Goal: Task Accomplishment & Management: Use online tool/utility

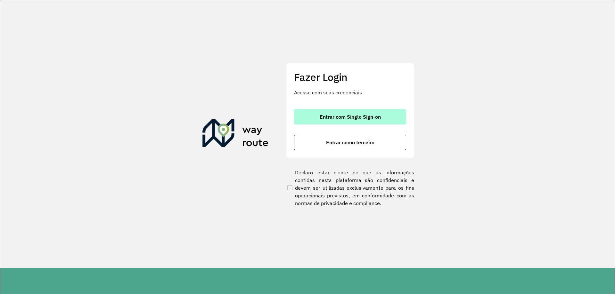
click at [331, 118] on span "Entrar com Single Sign-on" at bounding box center [350, 116] width 61 height 5
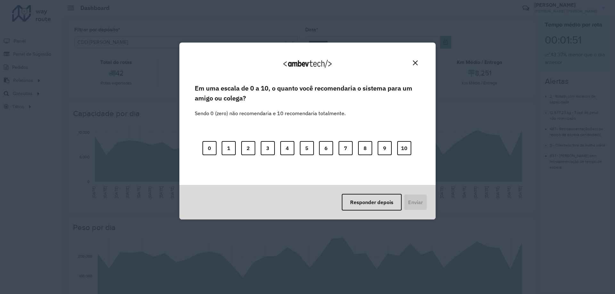
click at [413, 61] on img "Close" at bounding box center [415, 63] width 5 height 5
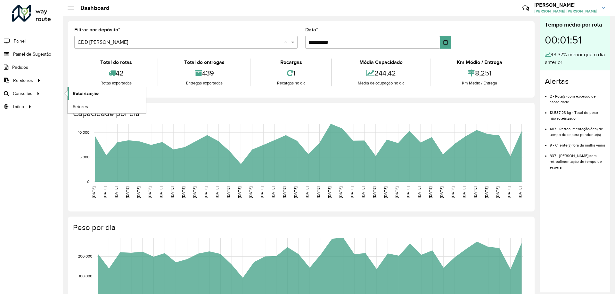
click at [110, 90] on link "Roteirização" at bounding box center [107, 93] width 78 height 13
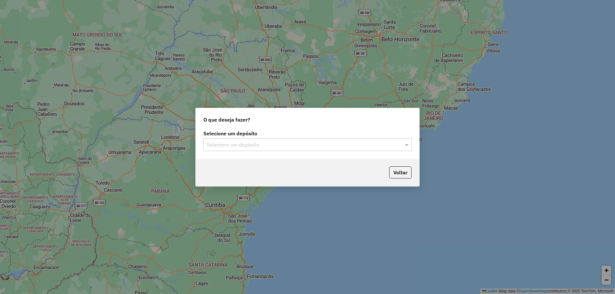
click at [227, 146] on input "text" at bounding box center [301, 145] width 189 height 8
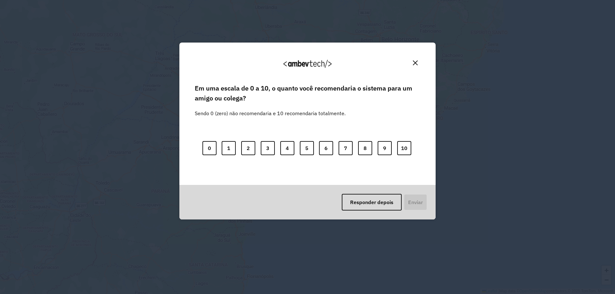
click at [224, 171] on div "Em uma escala de 0 a 10, o quanto você recomendaria o sistema para um amigo ou …" at bounding box center [307, 134] width 241 height 102
click at [416, 63] on img "Close" at bounding box center [415, 63] width 5 height 5
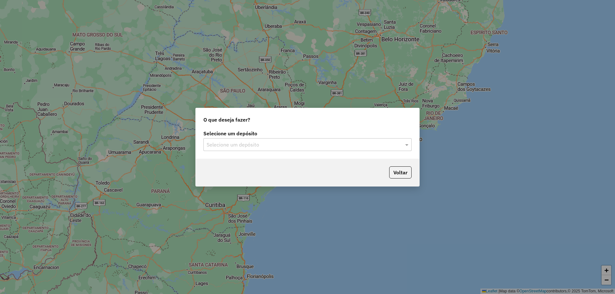
click at [255, 148] on input "text" at bounding box center [301, 145] width 189 height 8
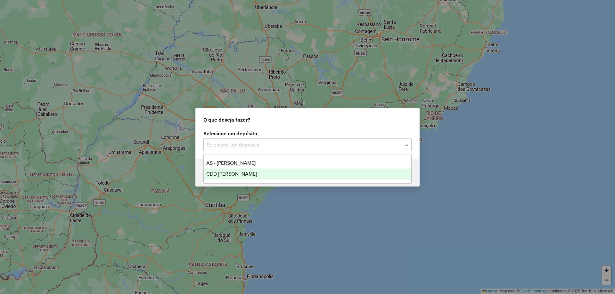
click at [241, 174] on span "CDD [PERSON_NAME]" at bounding box center [231, 173] width 51 height 5
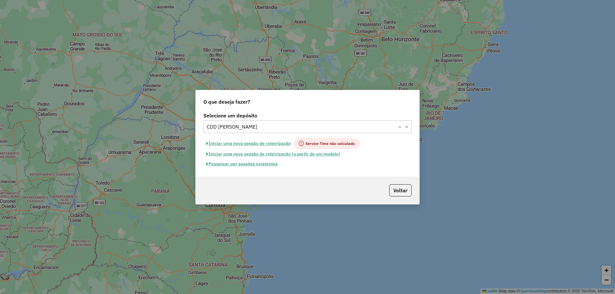
click at [260, 165] on button "Pesquisar por sessões existentes" at bounding box center [241, 164] width 77 height 10
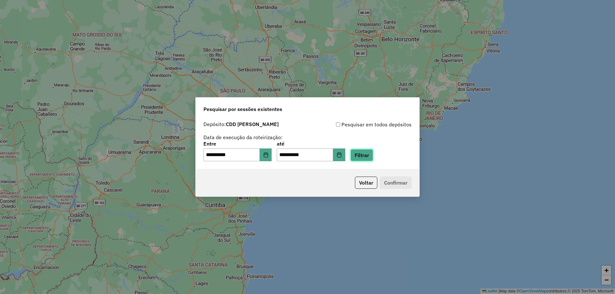
click at [367, 157] on button "Filtrar" at bounding box center [361, 155] width 23 height 12
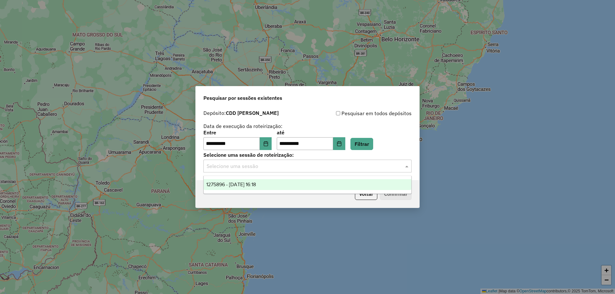
click at [301, 168] on input "text" at bounding box center [301, 167] width 189 height 8
click at [275, 187] on div "1275896 - 15/09/2025 16:18" at bounding box center [307, 184] width 207 height 11
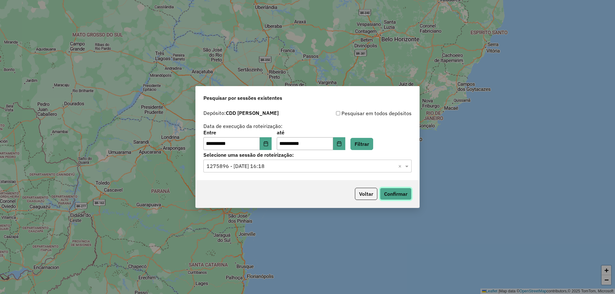
click at [400, 193] on button "Confirmar" at bounding box center [396, 194] width 32 height 12
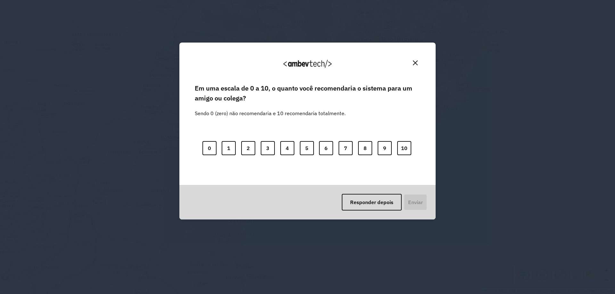
click at [417, 64] on img "Close" at bounding box center [415, 63] width 5 height 5
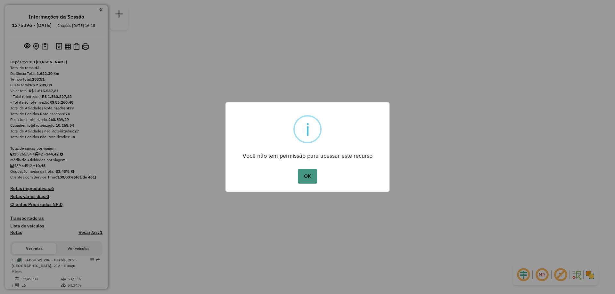
click at [310, 175] on button "OK" at bounding box center [307, 176] width 19 height 15
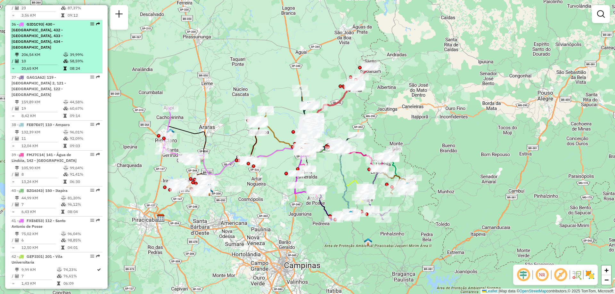
scroll to position [1398, 0]
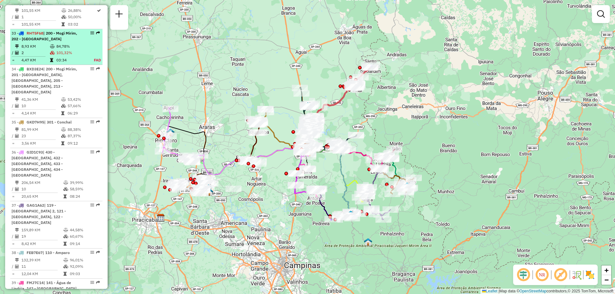
click at [21, 31] on icon at bounding box center [21, 33] width 5 height 4
select select "**********"
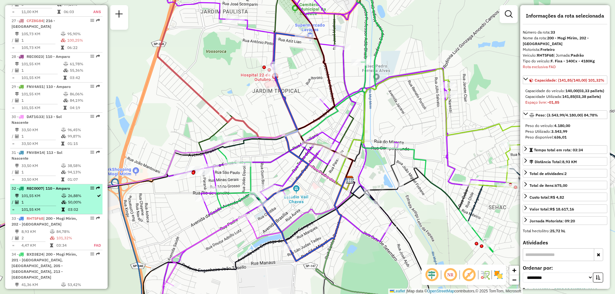
scroll to position [1116, 0]
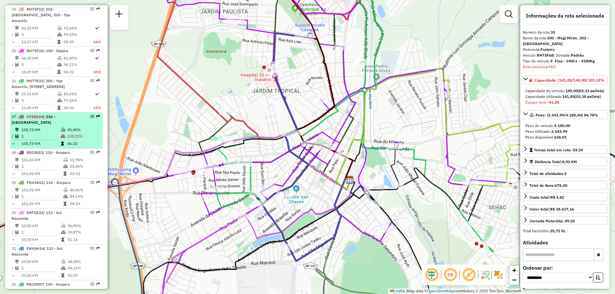
click at [80, 127] on td "95,90%" at bounding box center [83, 130] width 33 height 6
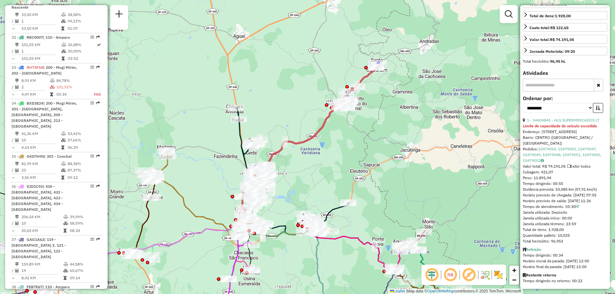
scroll to position [1104, 0]
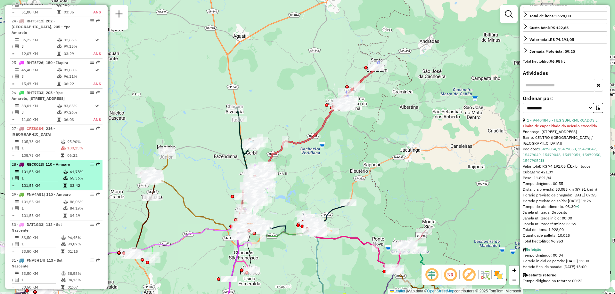
click at [36, 169] on td "101,55 KM" at bounding box center [42, 172] width 42 height 6
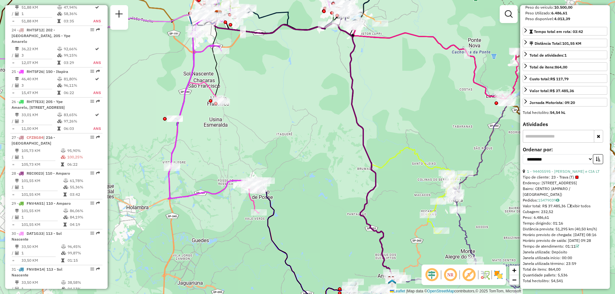
scroll to position [931, 0]
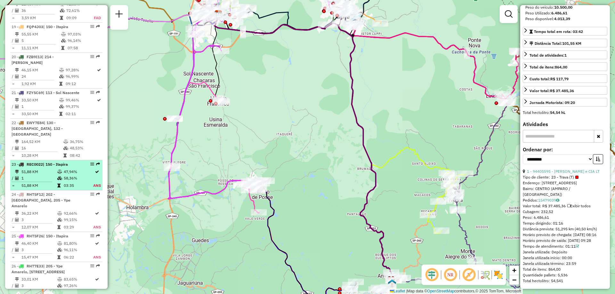
click at [67, 175] on td "58,36%" at bounding box center [77, 178] width 29 height 6
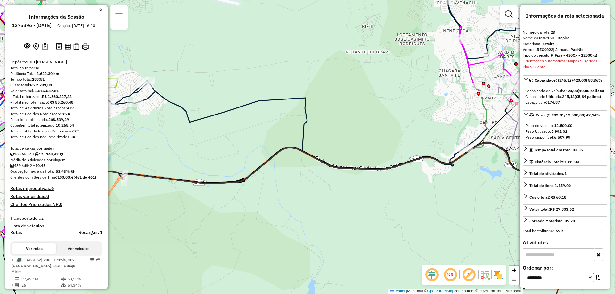
scroll to position [387, 0]
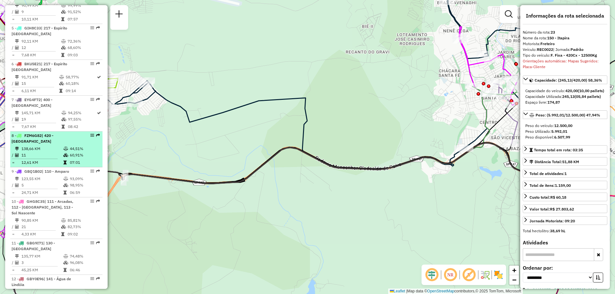
click at [51, 158] on td "11" at bounding box center [42, 155] width 42 height 6
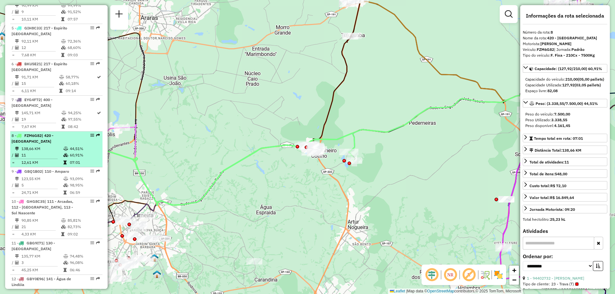
click at [50, 151] on td "138,66 KM" at bounding box center [42, 149] width 42 height 6
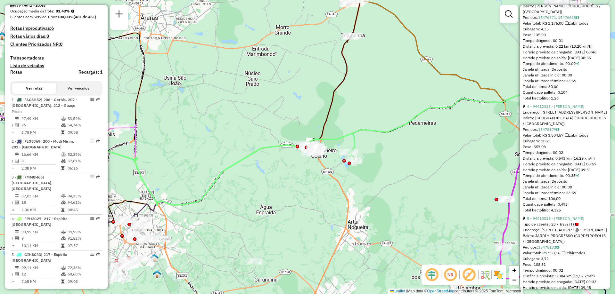
scroll to position [1559, 0]
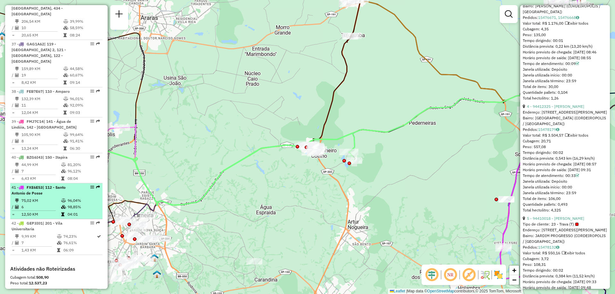
click at [47, 198] on td "75,02 KM" at bounding box center [41, 201] width 40 height 6
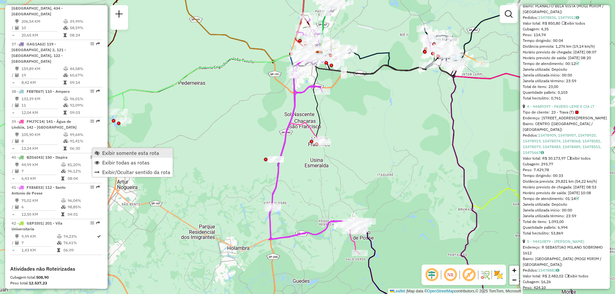
click at [99, 154] on span "Exibir somente esta rota" at bounding box center [96, 152] width 5 height 5
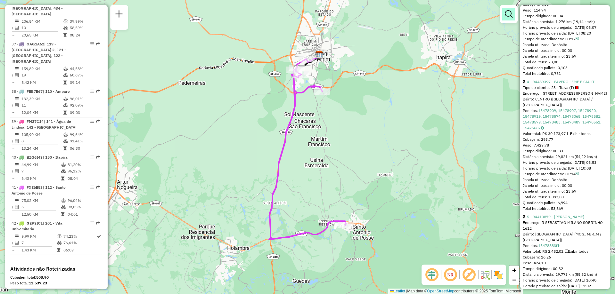
scroll to position [1380, 0]
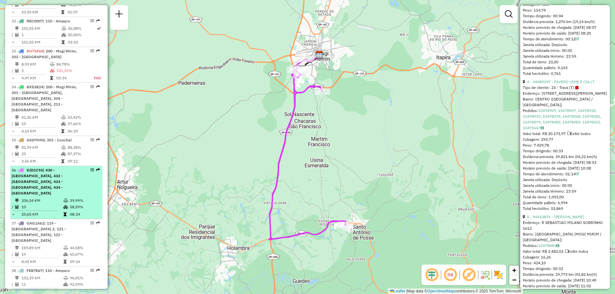
click at [70, 167] on div "36 - GID1C93 | 430 - Rio Claro Sul, 432 - Rio Claro Santa Cruz, 433 - Rio Claro…" at bounding box center [46, 181] width 68 height 29
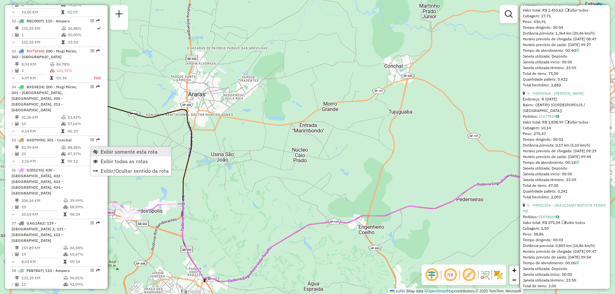
click at [103, 153] on span "Exibir somente esta rota" at bounding box center [129, 151] width 57 height 5
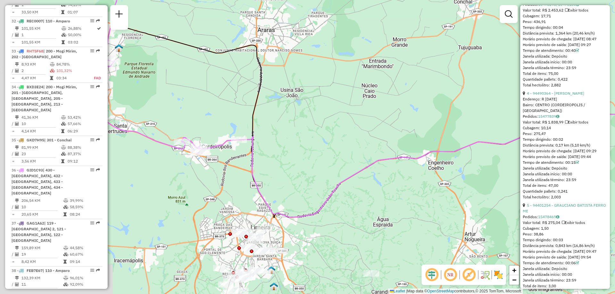
drag, startPoint x: 209, startPoint y: 166, endPoint x: 278, endPoint y: 101, distance: 94.7
click at [278, 101] on div "Janela de atendimento Grade de atendimento Capacidade Transportadoras Veículos …" at bounding box center [307, 147] width 615 height 294
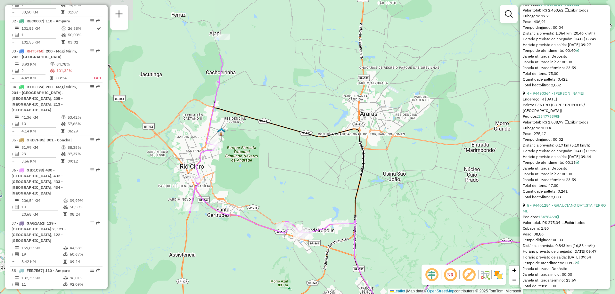
drag, startPoint x: 217, startPoint y: 99, endPoint x: 313, endPoint y: 183, distance: 127.5
click at [313, 183] on div "Janela de atendimento Grade de atendimento Capacidade Transportadoras Veículos …" at bounding box center [307, 147] width 615 height 294
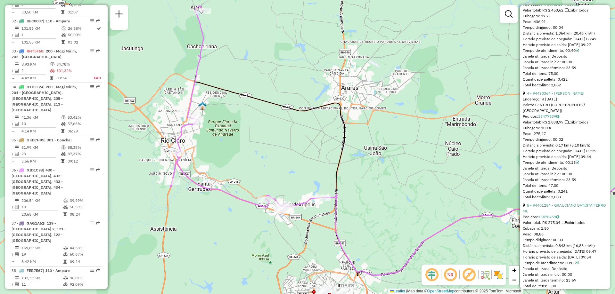
drag, startPoint x: 294, startPoint y: 179, endPoint x: 275, endPoint y: 152, distance: 32.3
click at [275, 152] on div "Janela de atendimento Grade de atendimento Capacidade Transportadoras Veículos …" at bounding box center [307, 147] width 615 height 294
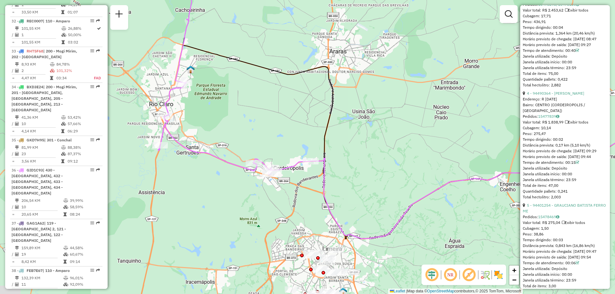
drag, startPoint x: 274, startPoint y: 155, endPoint x: 262, endPoint y: 118, distance: 39.7
click at [262, 118] on div "Janela de atendimento Grade de atendimento Capacidade Transportadoras Veículos …" at bounding box center [307, 147] width 615 height 294
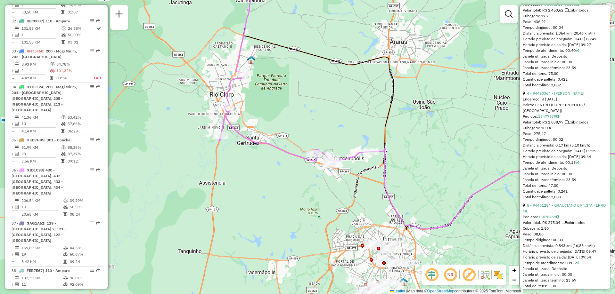
drag, startPoint x: 227, startPoint y: 135, endPoint x: 288, endPoint y: 127, distance: 61.4
click at [288, 127] on div "Janela de atendimento Grade de atendimento Capacidade Transportadoras Veículos …" at bounding box center [307, 147] width 615 height 294
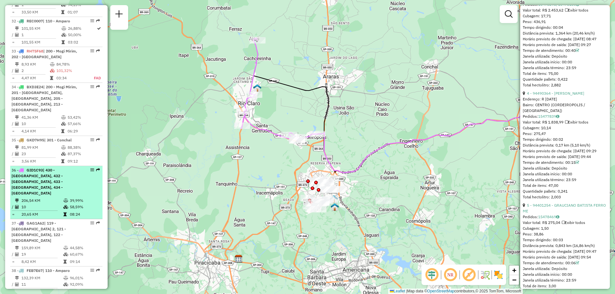
click at [80, 198] on td "39,99%" at bounding box center [84, 201] width 30 height 6
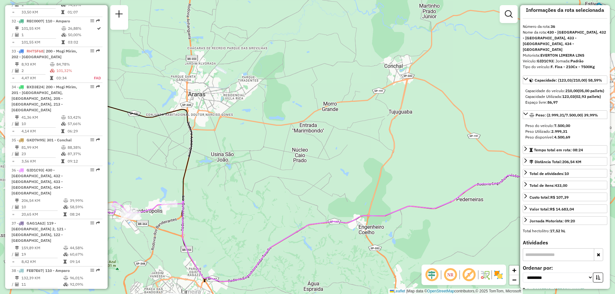
scroll to position [0, 0]
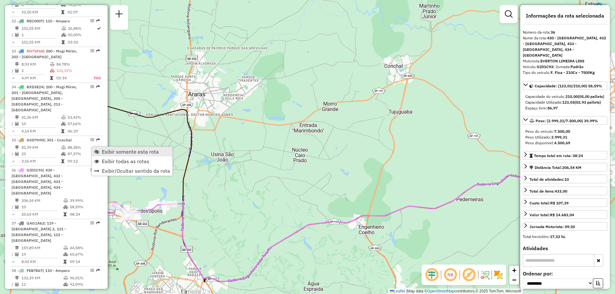
click at [95, 152] on span "Exibir somente esta rota" at bounding box center [96, 151] width 5 height 5
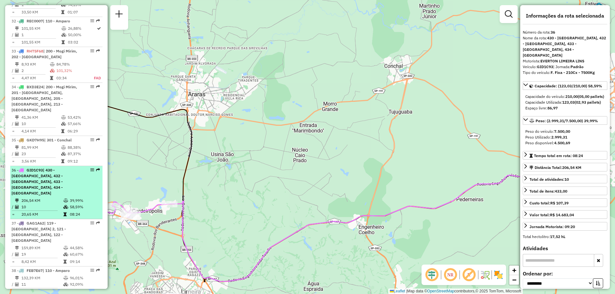
click at [67, 167] on div "36 - GID1C93 | 430 - Rio Claro Sul, 432 - Rio Claro Santa Cruz, 433 - Rio Claro…" at bounding box center [46, 181] width 68 height 29
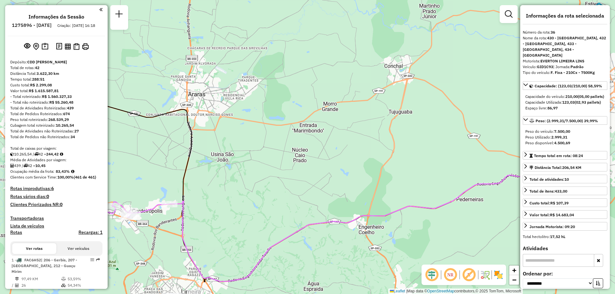
select select "**********"
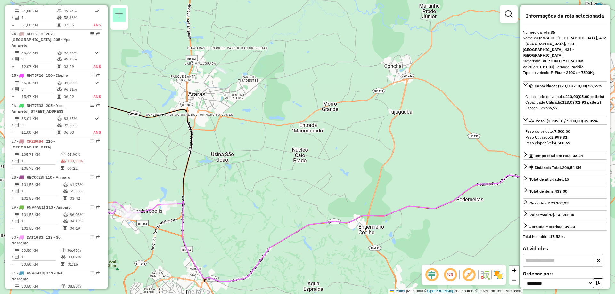
scroll to position [931, 0]
